Goal: Information Seeking & Learning: Check status

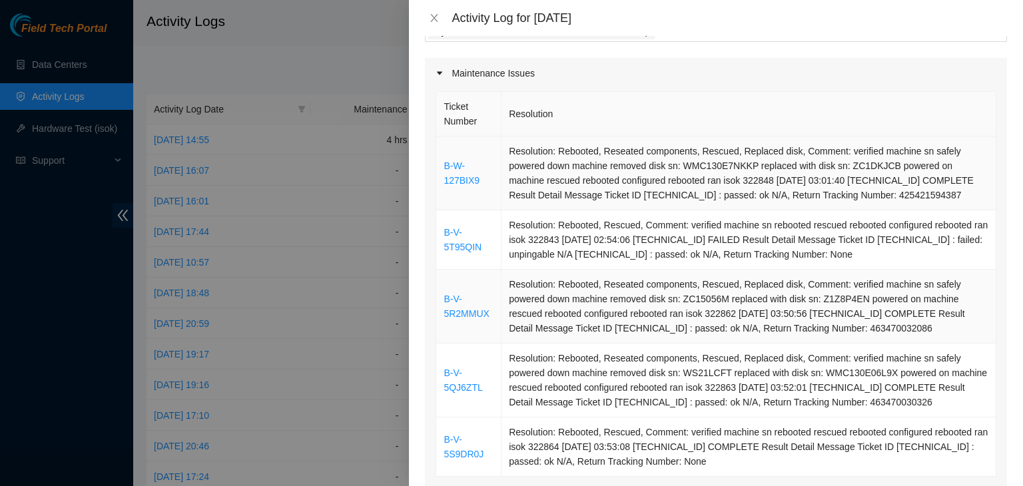
scroll to position [92, 0]
click at [467, 179] on link "B-W-127BIX9" at bounding box center [462, 173] width 36 height 25
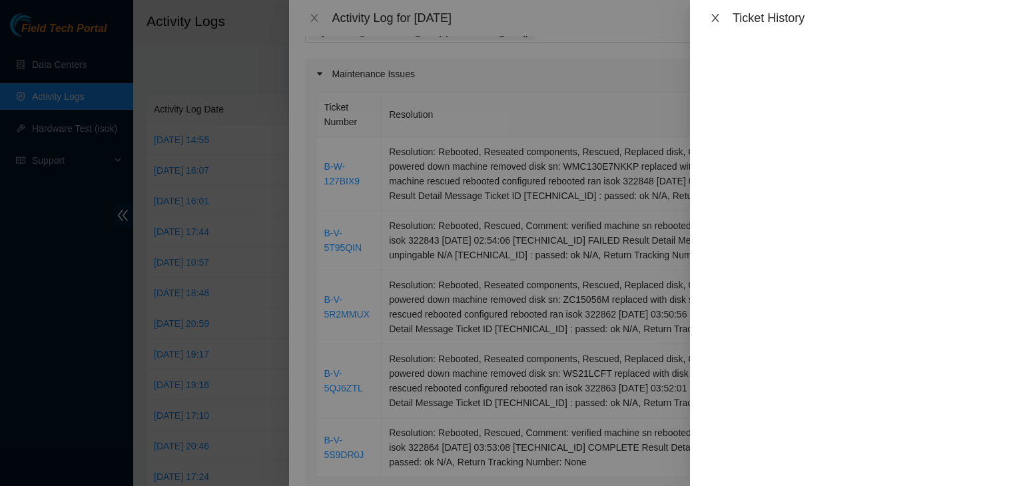
click at [712, 19] on icon "close" at bounding box center [715, 18] width 11 height 11
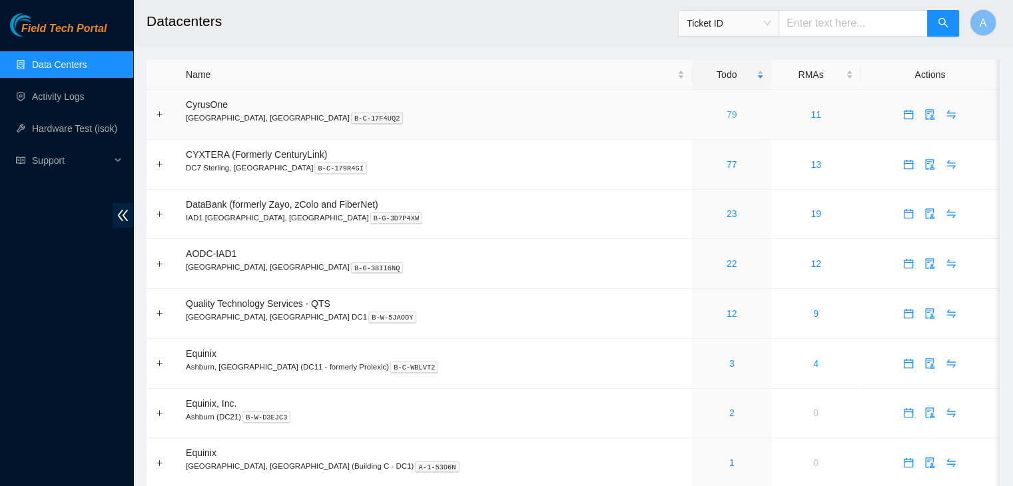
click at [727, 115] on link "79" at bounding box center [732, 114] width 11 height 11
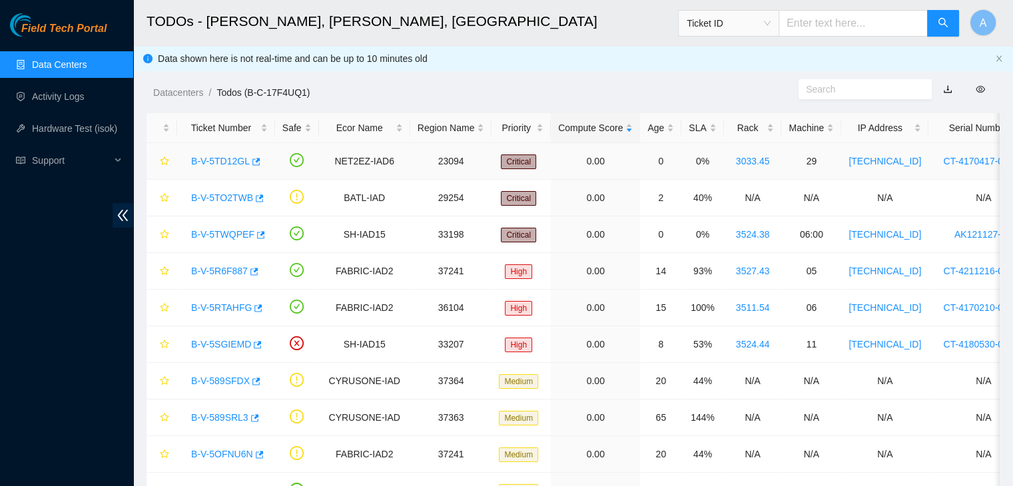
click at [230, 156] on link "B-V-5TD12GL" at bounding box center [220, 161] width 59 height 11
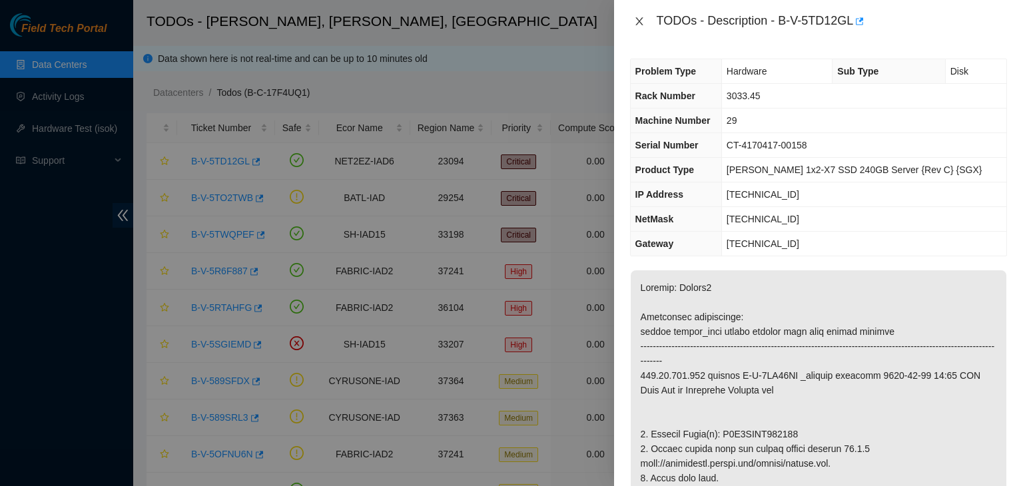
click at [639, 22] on icon "close" at bounding box center [639, 21] width 11 height 11
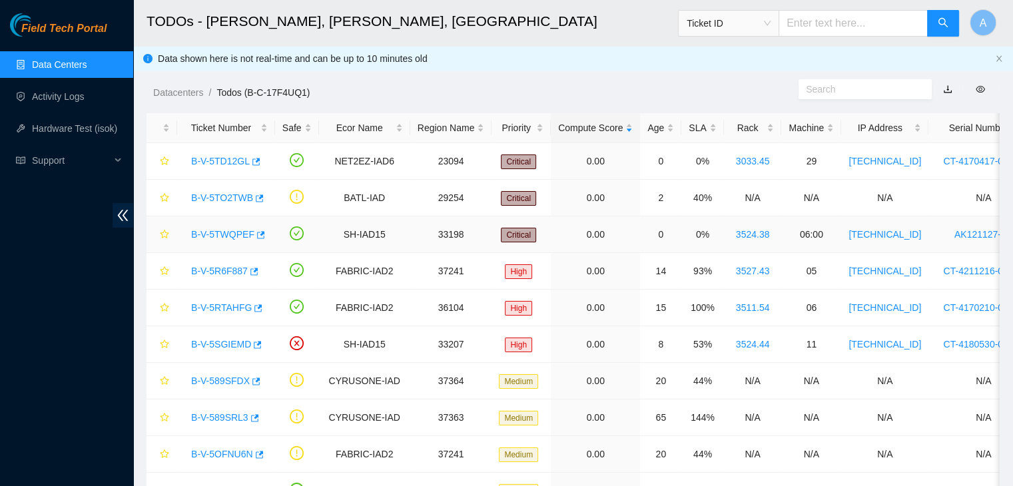
click at [227, 235] on link "B-V-5TWQPEF" at bounding box center [222, 234] width 63 height 11
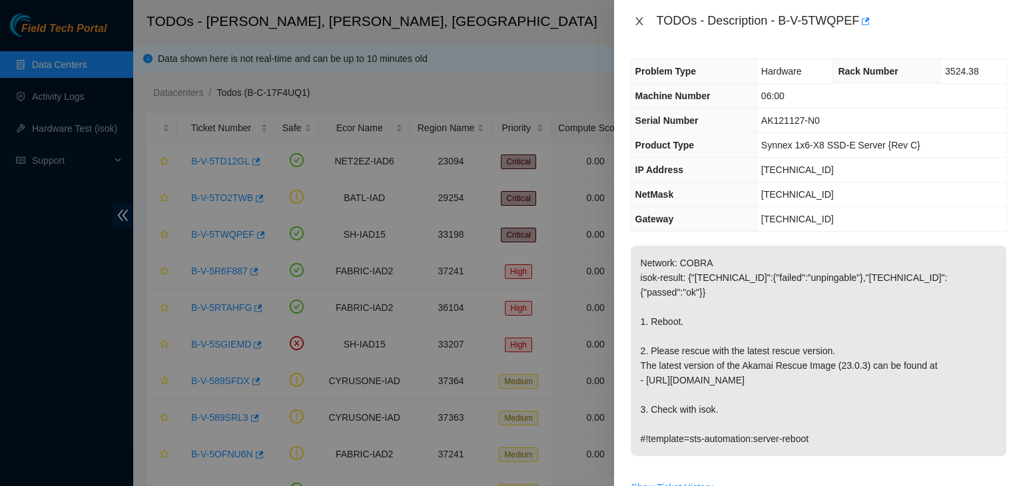
click at [638, 19] on icon "close" at bounding box center [639, 21] width 11 height 11
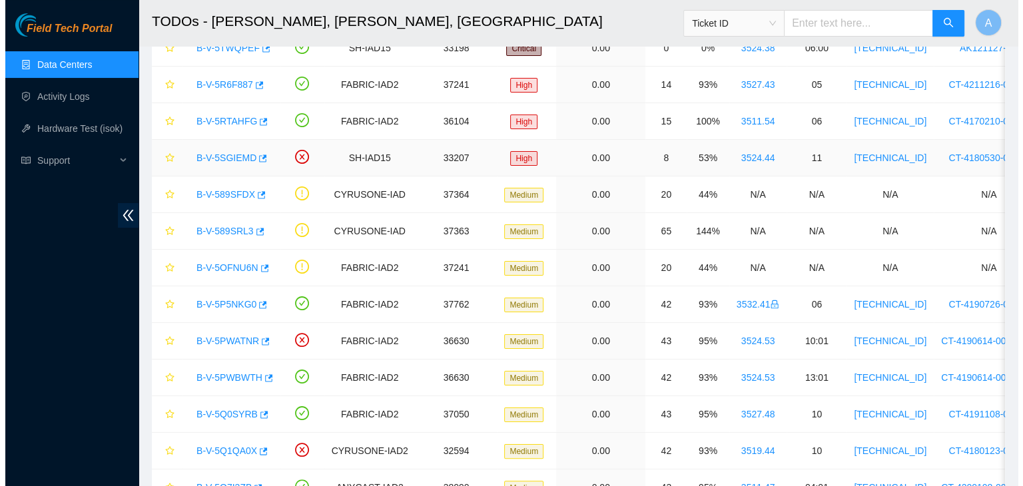
scroll to position [189, 0]
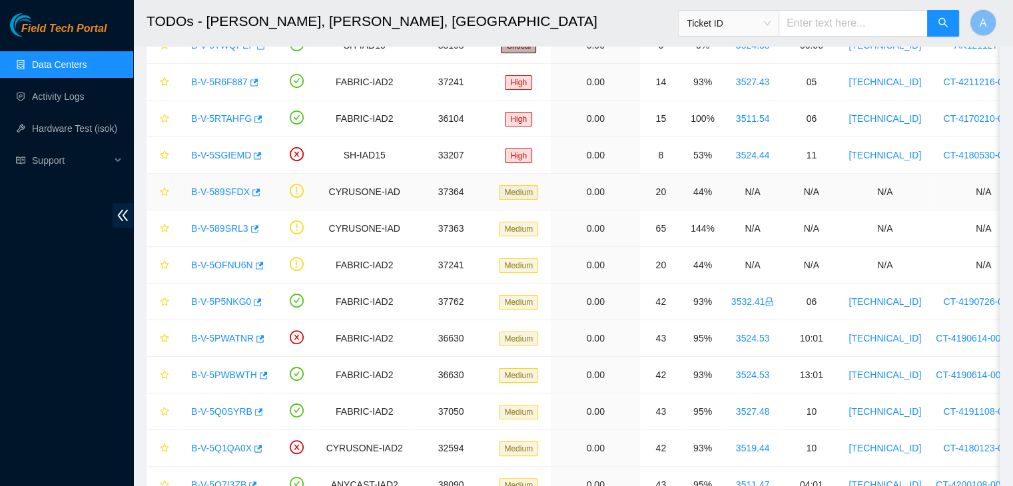
click at [223, 195] on link "B-V-589SFDX" at bounding box center [220, 192] width 59 height 11
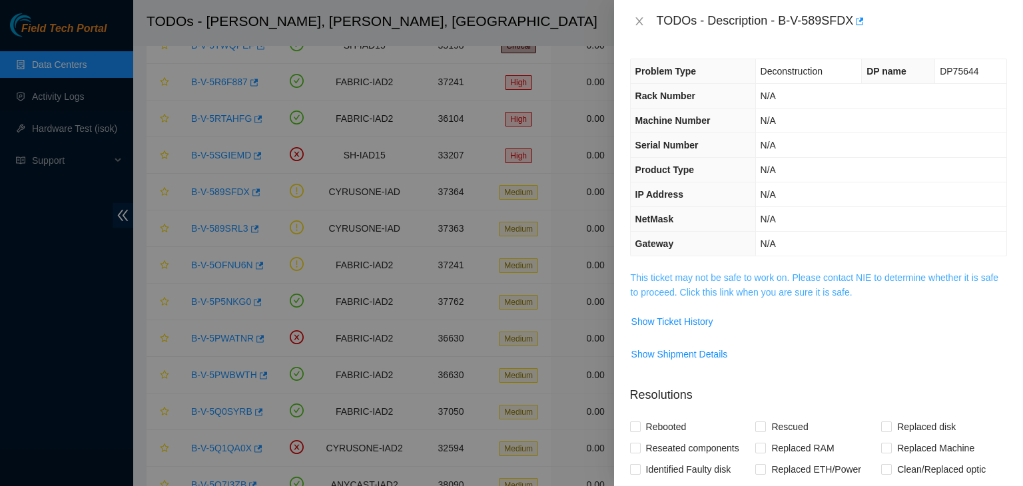
click at [716, 292] on link "This ticket may not be safe to work on. Please contact NIE to determine whether…" at bounding box center [815, 285] width 368 height 25
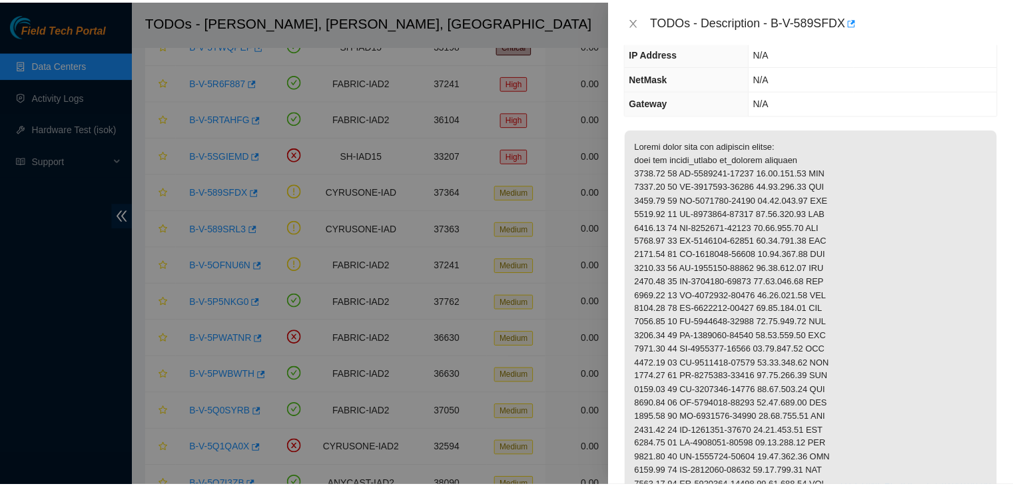
scroll to position [0, 0]
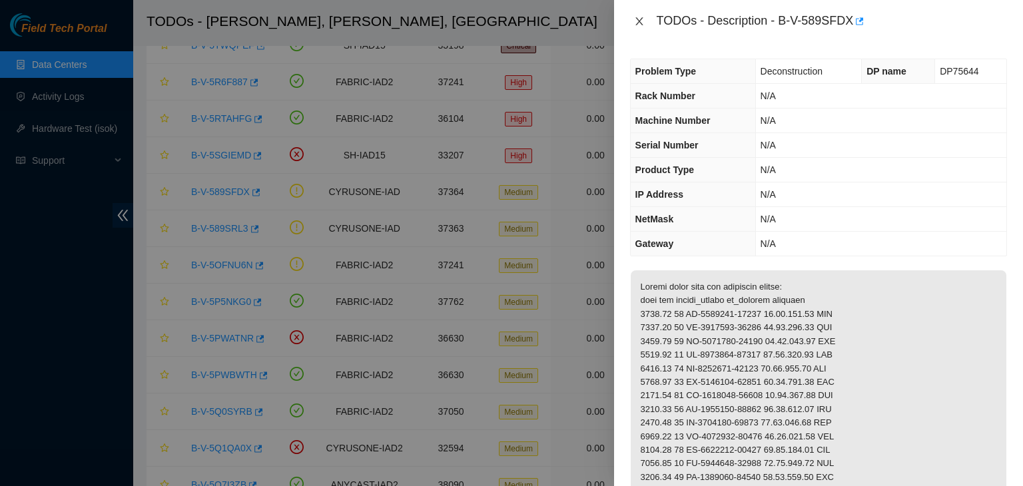
click at [644, 20] on icon "close" at bounding box center [639, 21] width 11 height 11
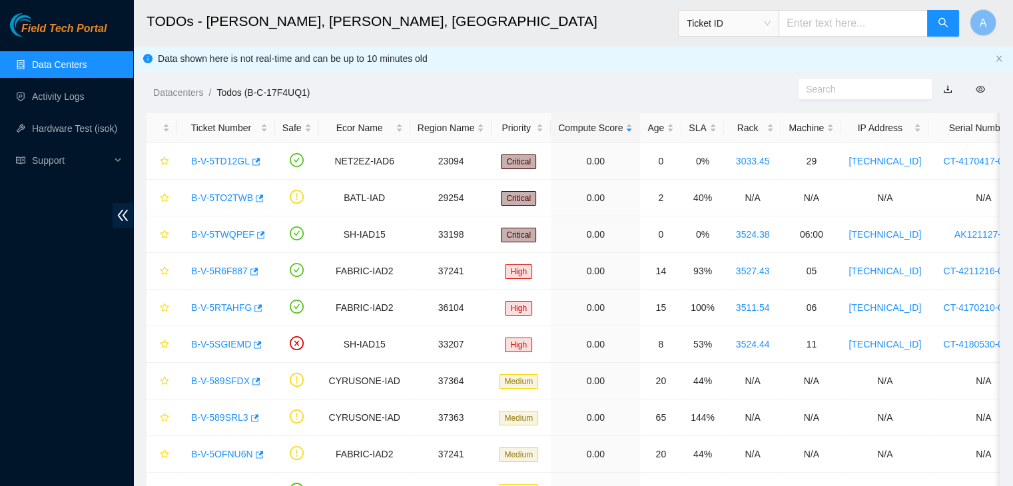
click at [87, 70] on link "Data Centers" at bounding box center [59, 64] width 55 height 11
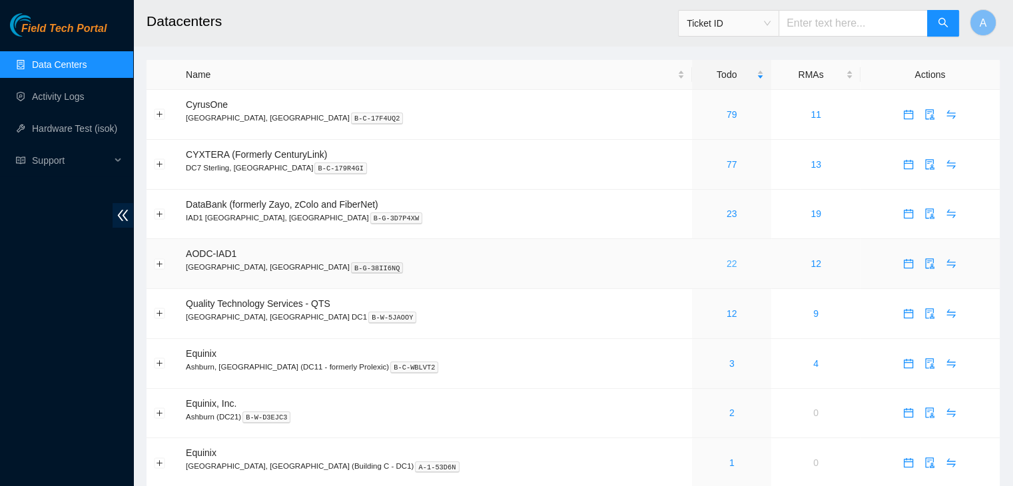
click at [727, 267] on link "22" at bounding box center [732, 264] width 11 height 11
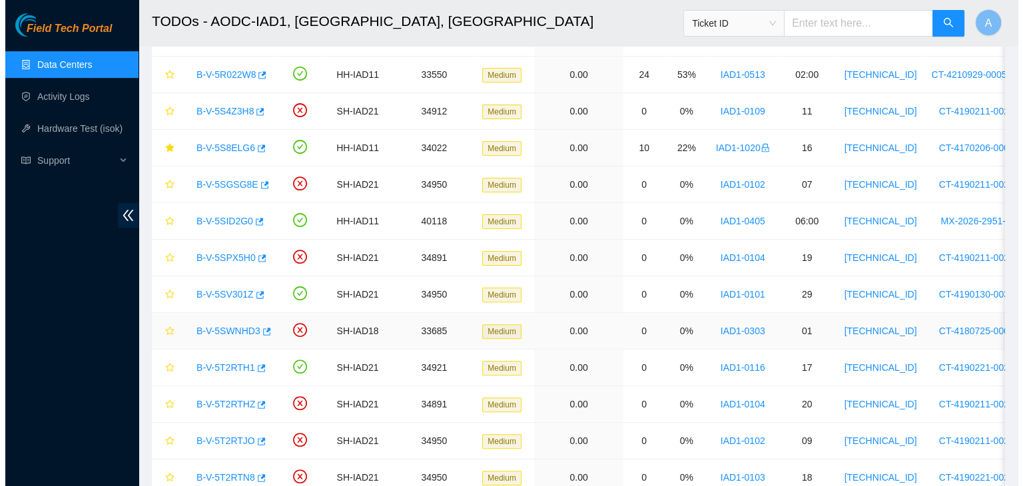
scroll to position [479, 0]
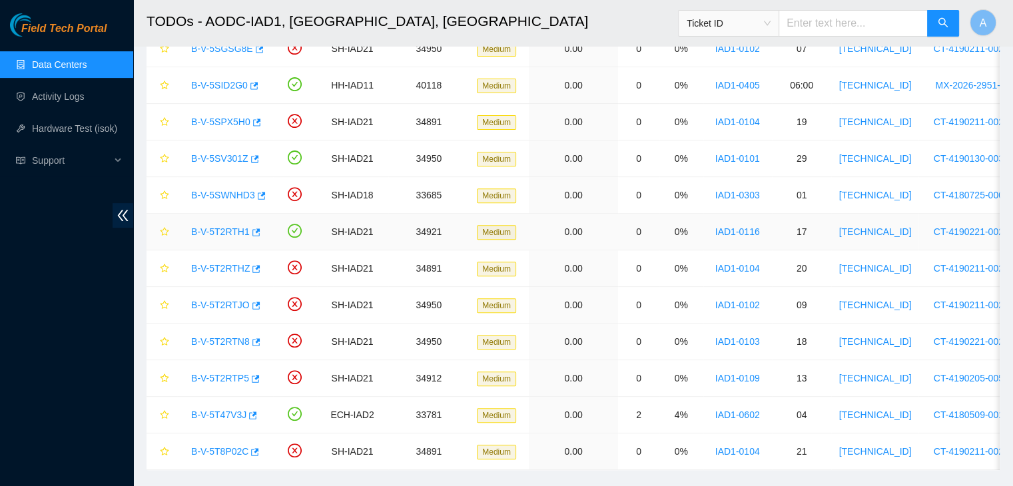
click at [221, 228] on link "B-V-5T2RTH1" at bounding box center [220, 232] width 59 height 11
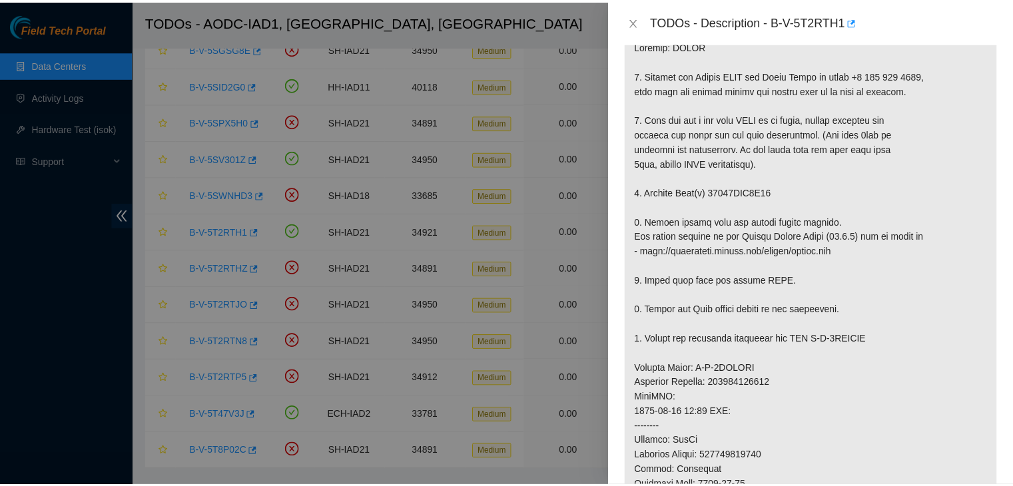
scroll to position [245, 0]
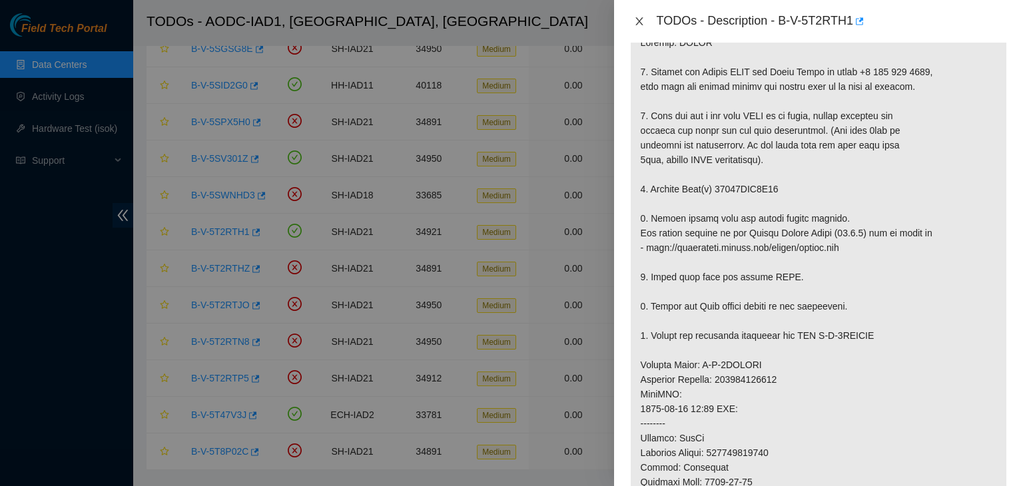
click at [641, 23] on icon "close" at bounding box center [639, 21] width 7 height 8
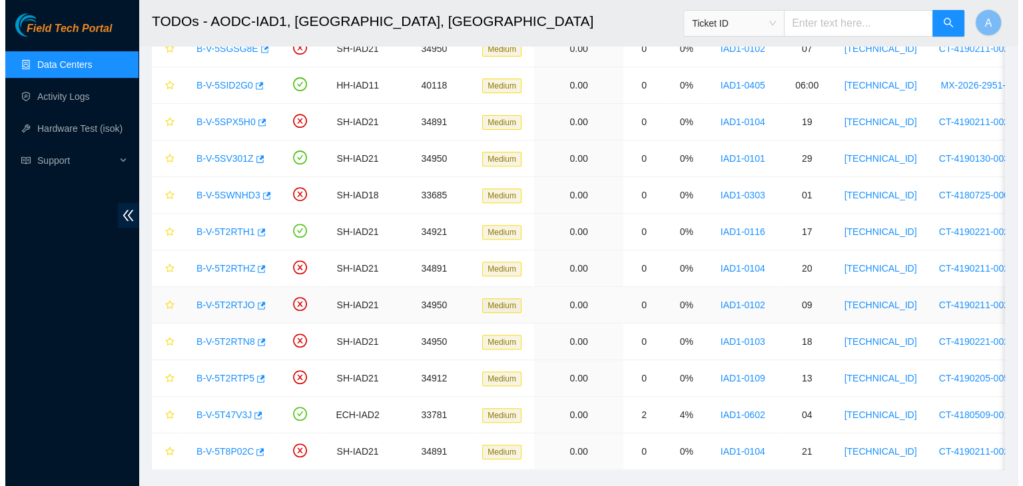
scroll to position [265, 0]
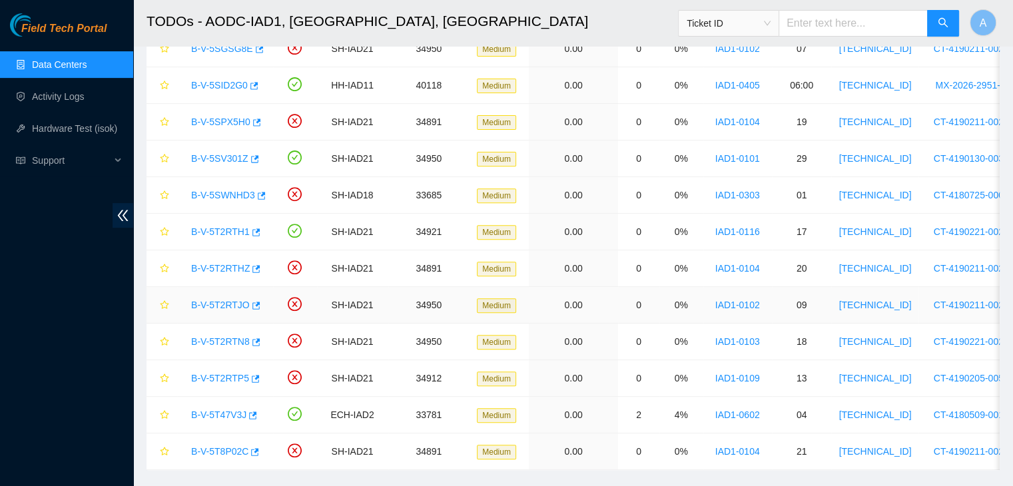
click at [223, 300] on link "B-V-5T2RTJO" at bounding box center [220, 305] width 59 height 11
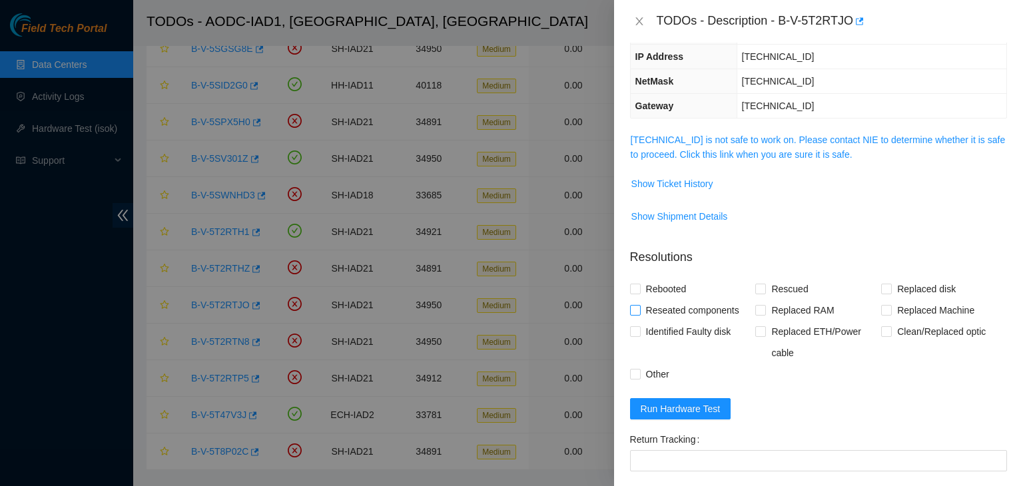
scroll to position [137, 0]
click at [760, 157] on link "104.84.154.28 is not safe to work on. Please contact NIE to determine whether i…" at bounding box center [818, 147] width 375 height 25
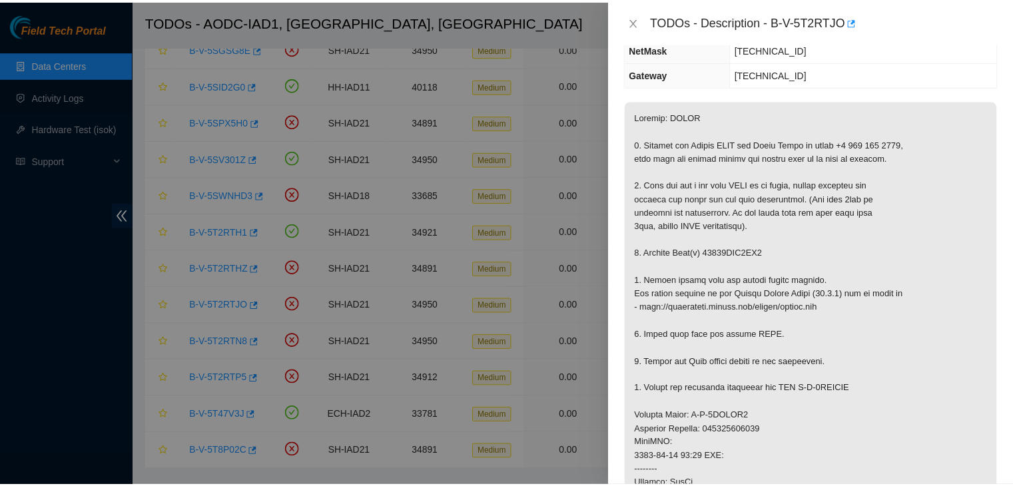
scroll to position [172, 0]
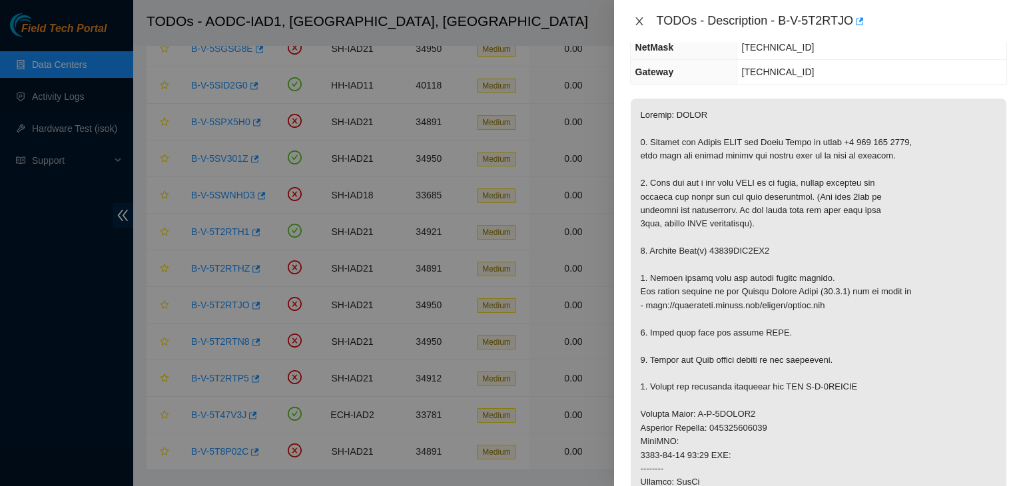
click at [641, 15] on button "Close" at bounding box center [639, 21] width 19 height 13
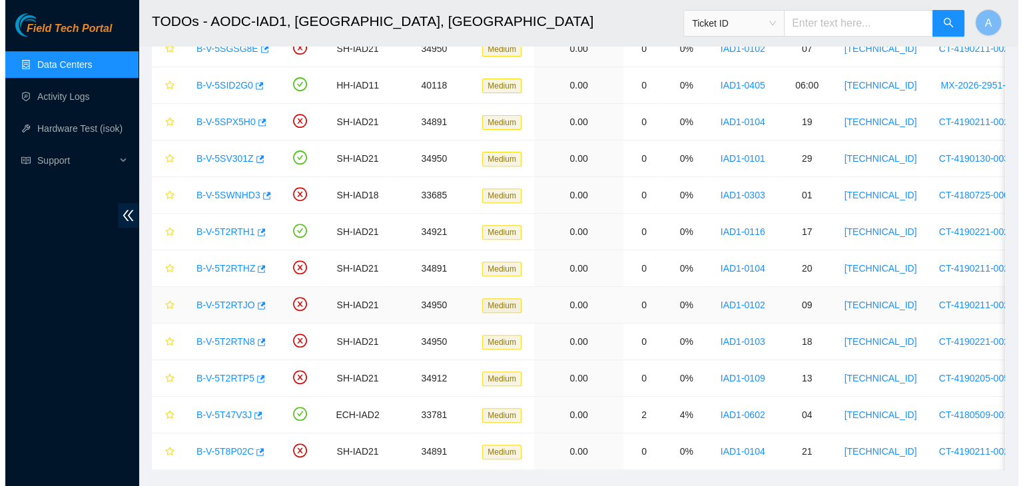
scroll to position [216, 0]
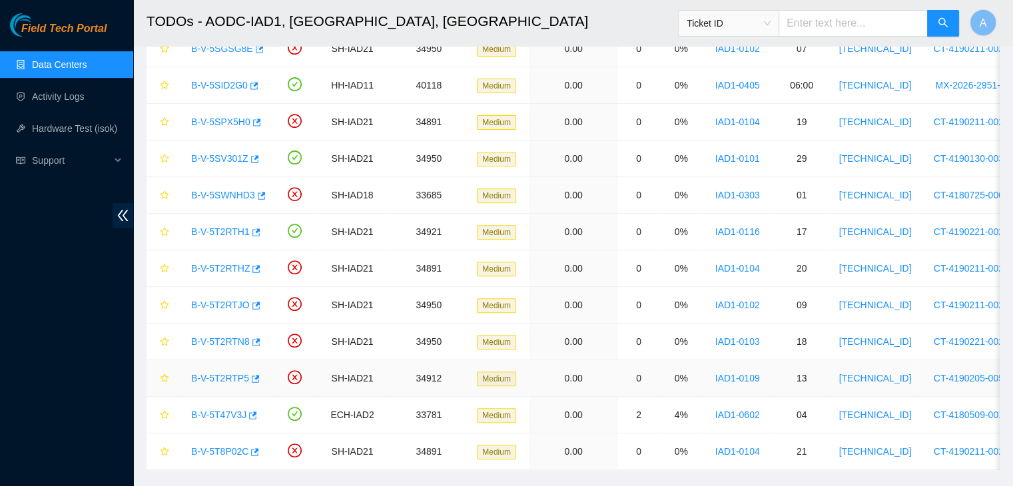
click at [227, 379] on link "B-V-5T2RTP5" at bounding box center [220, 378] width 58 height 11
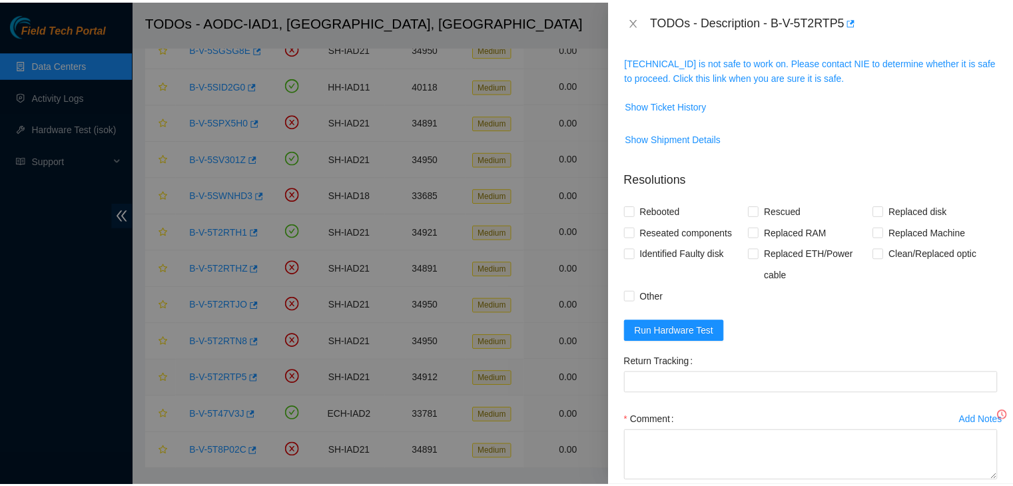
scroll to position [172, 0]
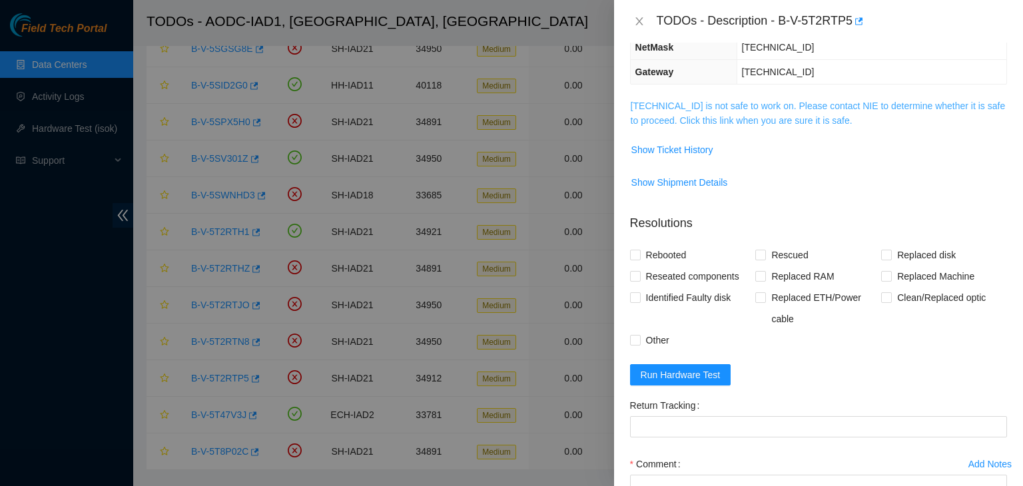
click at [756, 121] on link "104.84.155.164 is not safe to work on. Please contact NIE to determine whether …" at bounding box center [818, 113] width 375 height 25
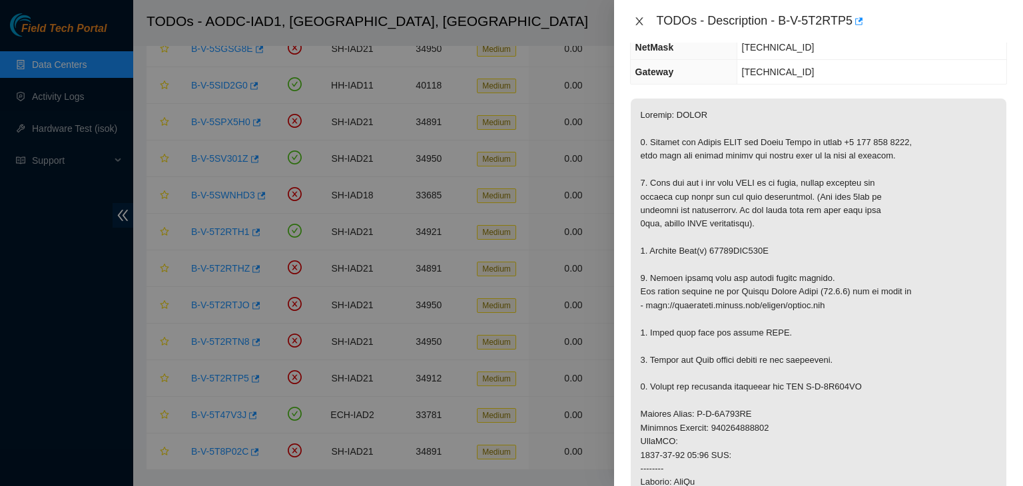
click at [644, 21] on icon "close" at bounding box center [639, 21] width 11 height 11
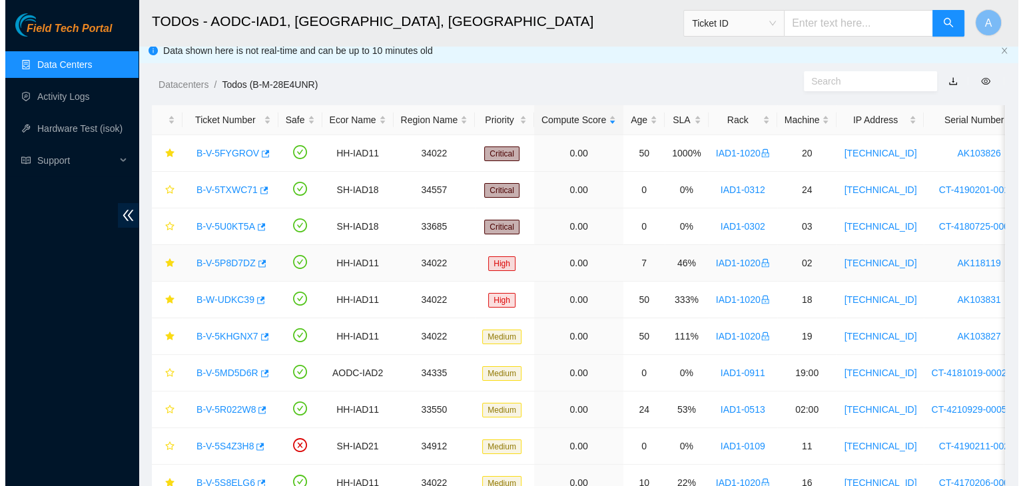
scroll to position [0, 0]
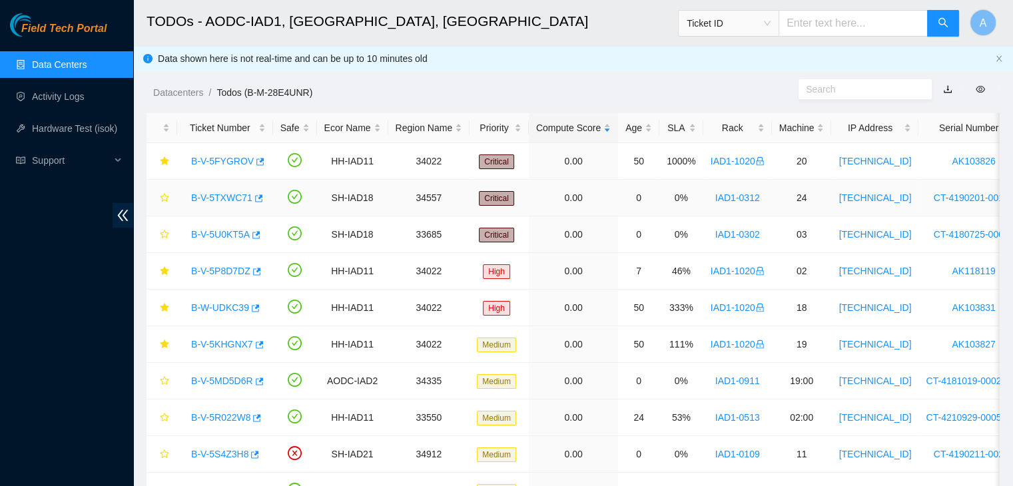
click at [219, 200] on link "B-V-5TXWC71" at bounding box center [221, 198] width 61 height 11
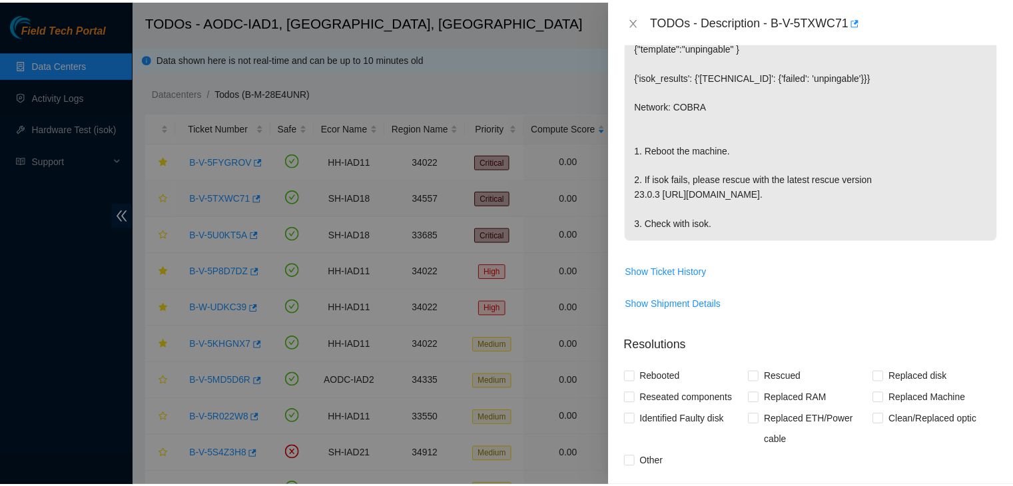
scroll to position [172, 0]
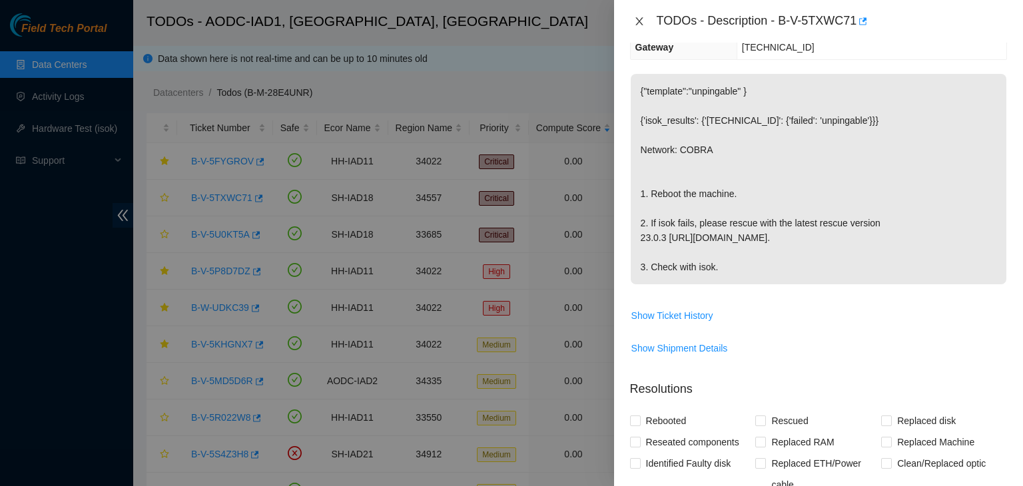
click at [639, 23] on icon "close" at bounding box center [639, 21] width 11 height 11
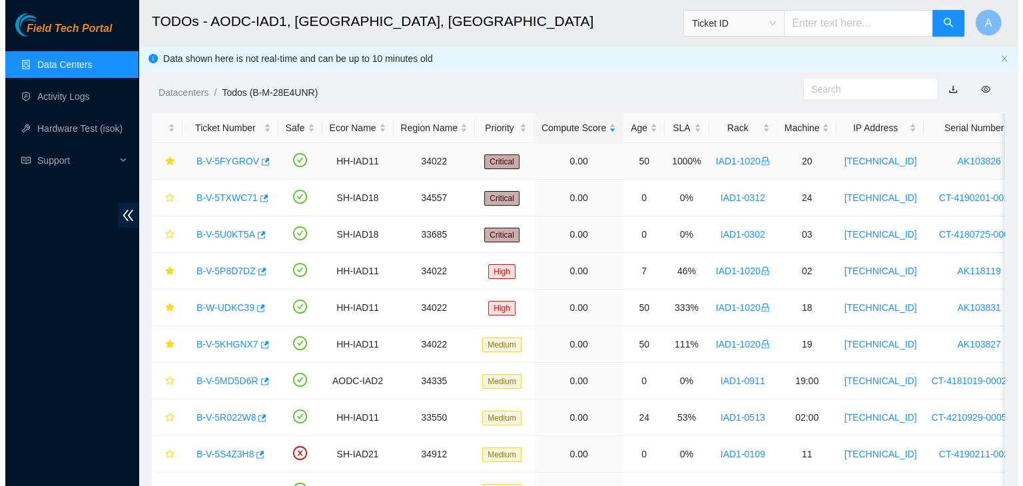
scroll to position [216, 0]
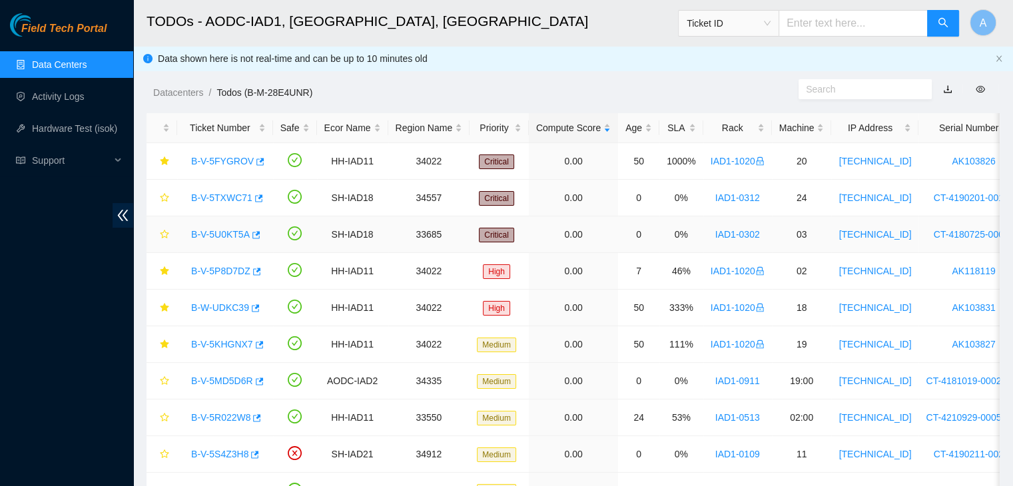
click at [227, 241] on div "B-V-5U0KT5A" at bounding box center [225, 234] width 81 height 21
click at [227, 238] on link "B-V-5U0KT5A" at bounding box center [220, 234] width 59 height 11
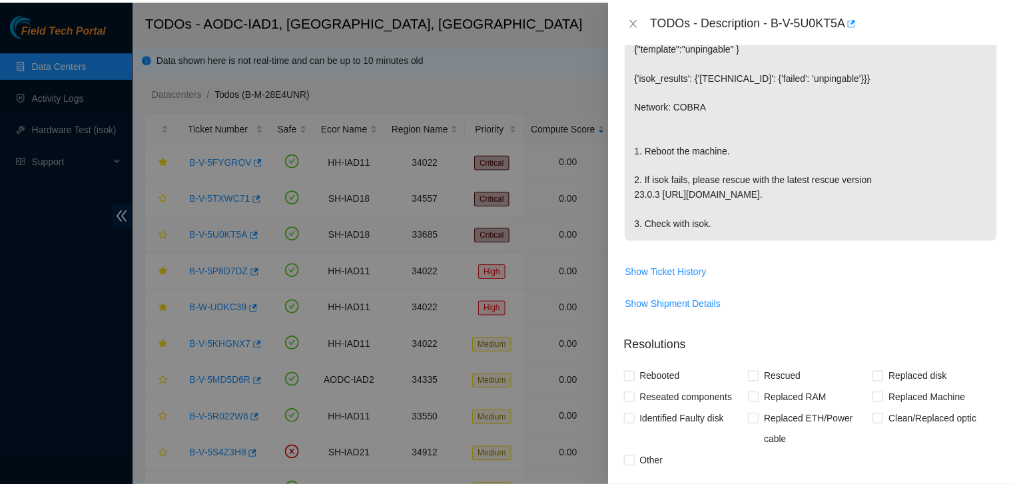
scroll to position [172, 0]
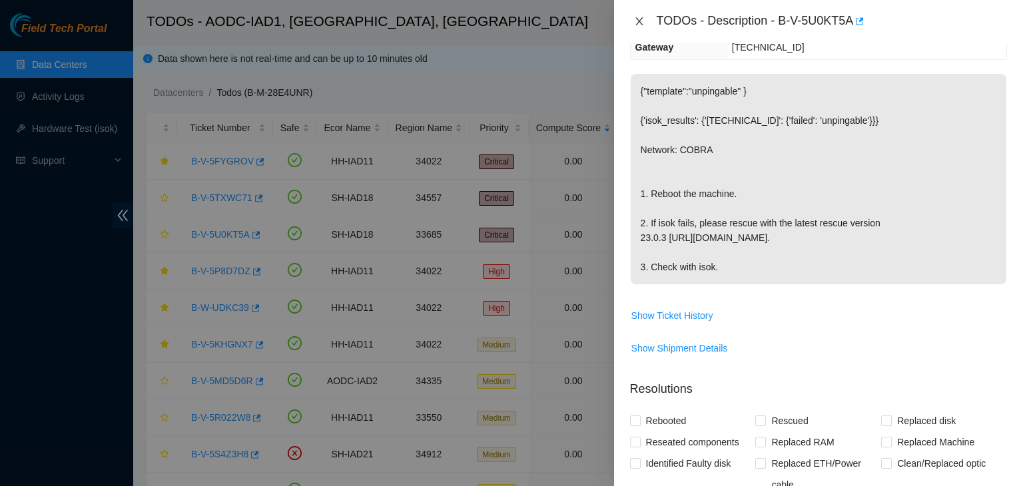
click at [640, 19] on icon "close" at bounding box center [639, 21] width 7 height 8
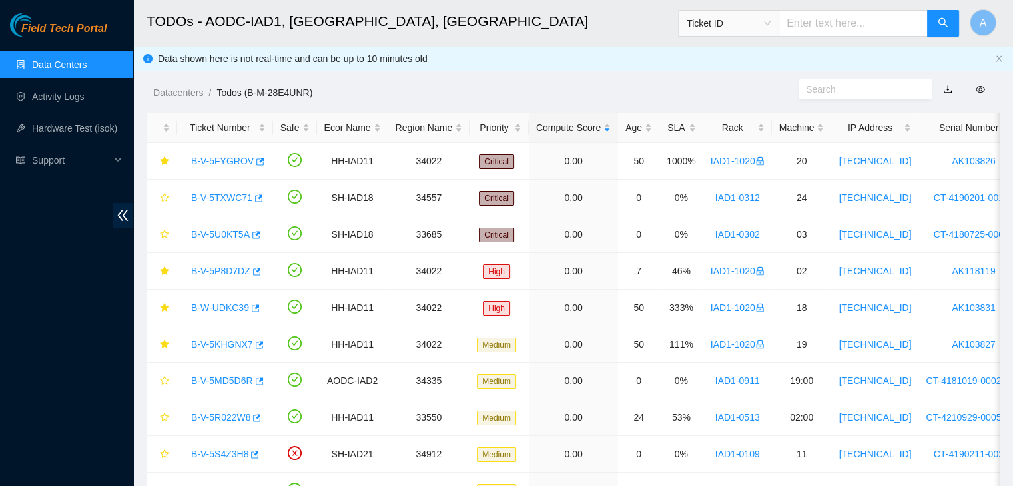
scroll to position [216, 0]
click at [74, 91] on link "Activity Logs" at bounding box center [58, 96] width 53 height 11
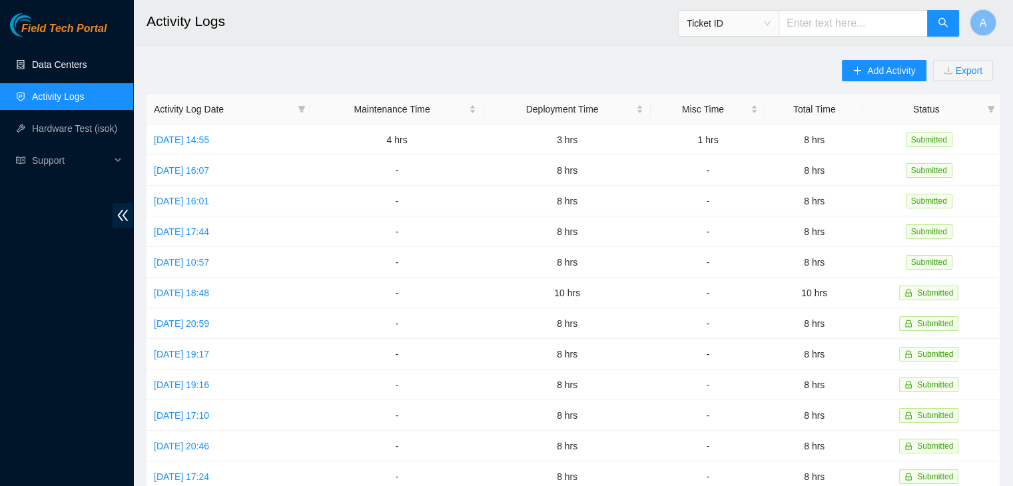
click at [75, 59] on link "Data Centers" at bounding box center [59, 64] width 55 height 11
